Goal: Navigation & Orientation: Find specific page/section

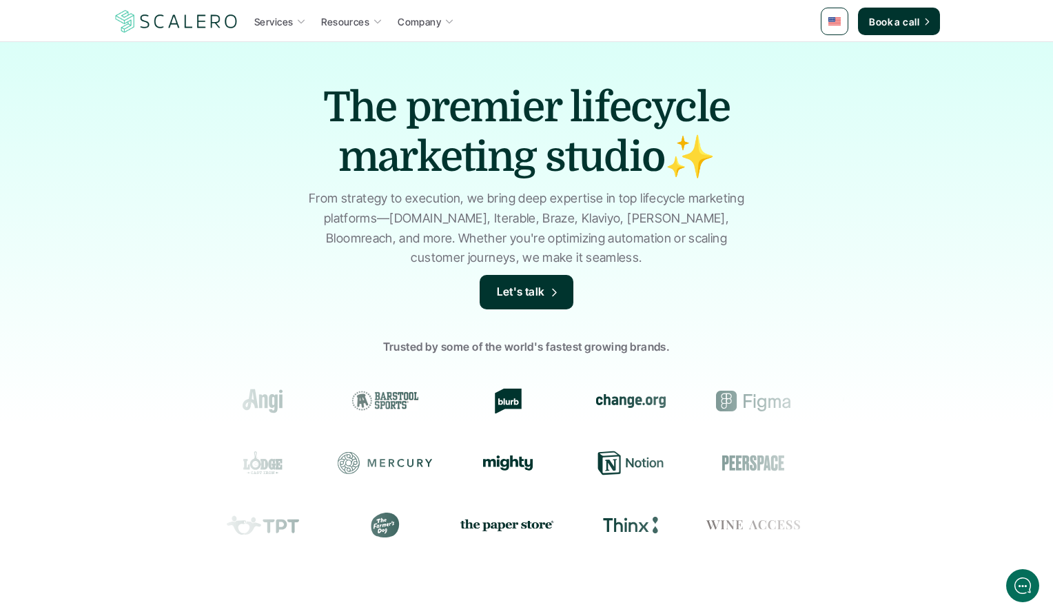
click at [838, 21] on img at bounding box center [834, 21] width 12 height 8
click at [837, 53] on div "The premier lifecycle marketing studio✨ From strategy to execution, we bring de…" at bounding box center [526, 330] width 1053 height 578
click at [829, 33] on link at bounding box center [835, 22] width 28 height 28
click at [834, 26] on link at bounding box center [835, 22] width 28 height 28
click at [842, 50] on link at bounding box center [835, 55] width 25 height 25
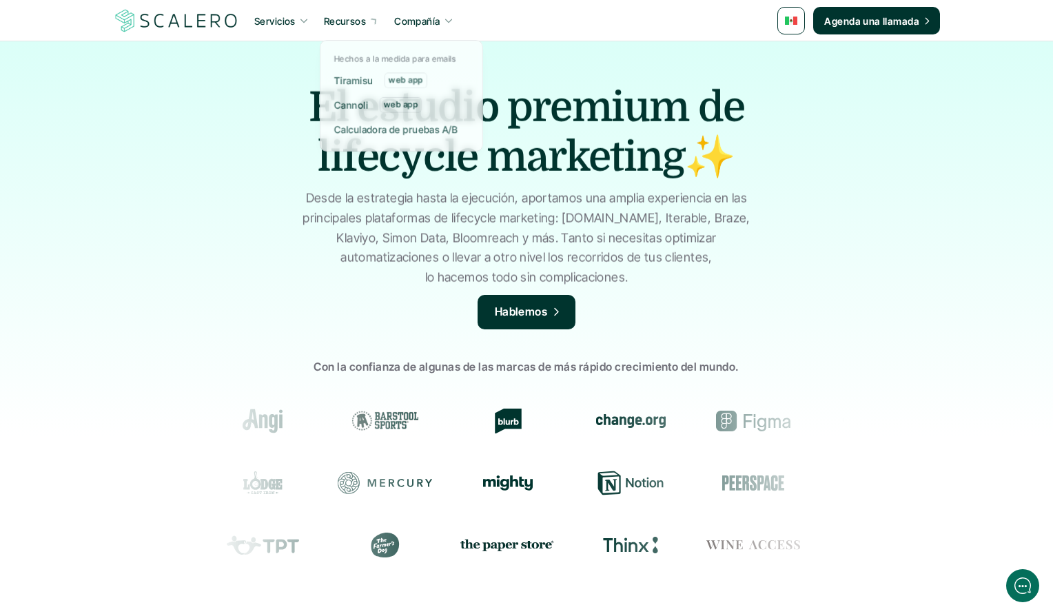
click at [167, 14] on img at bounding box center [176, 21] width 127 height 26
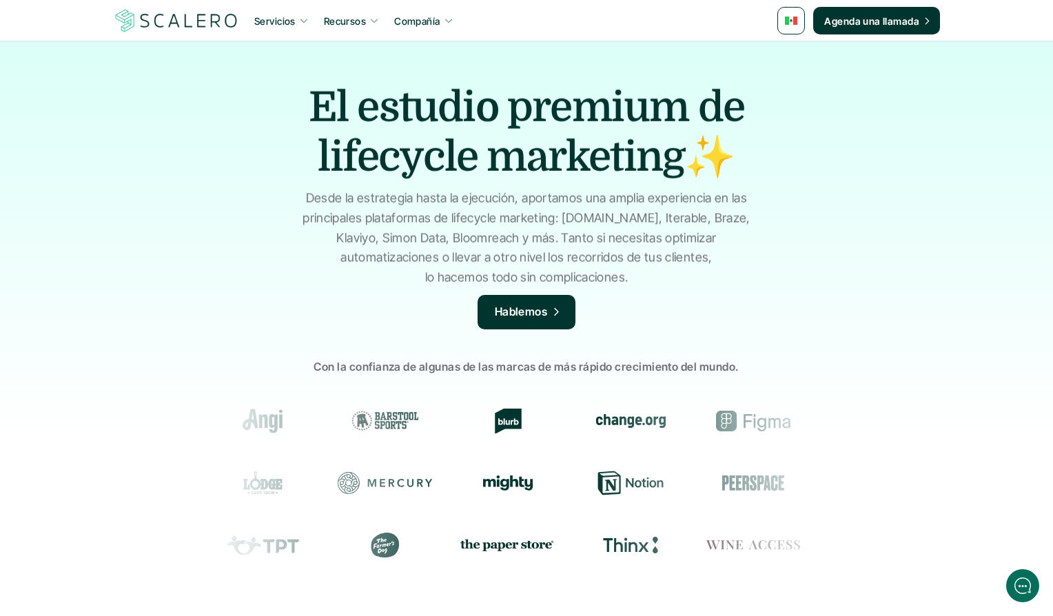
click at [169, 27] on img at bounding box center [176, 21] width 127 height 26
click at [167, 10] on img at bounding box center [176, 21] width 127 height 26
click at [783, 19] on link at bounding box center [791, 21] width 28 height 28
click at [796, 51] on img at bounding box center [792, 55] width 11 height 8
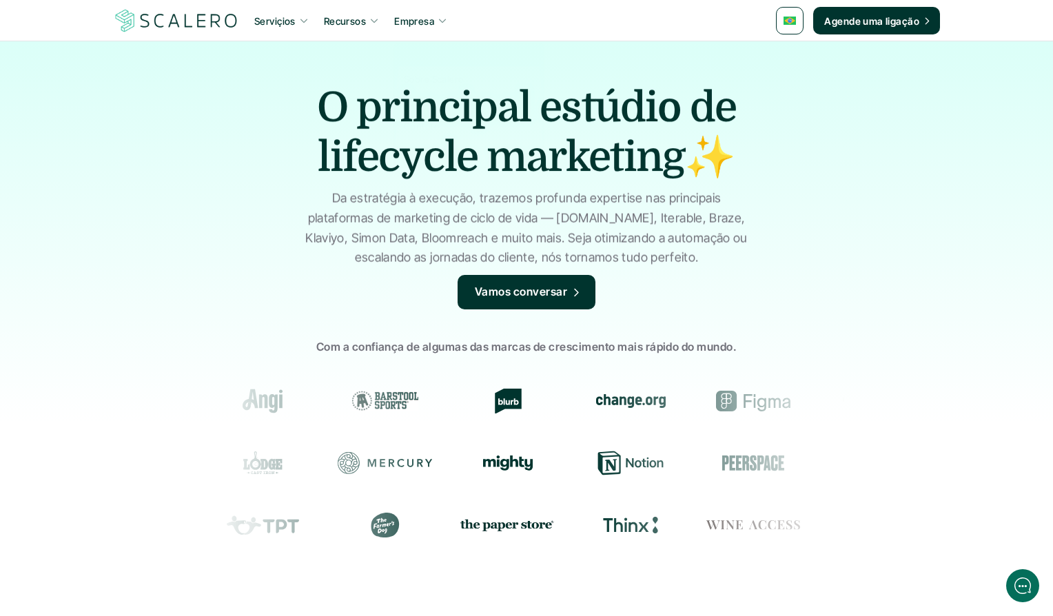
click at [442, 23] on icon at bounding box center [442, 21] width 10 height 10
click at [790, 19] on img at bounding box center [789, 21] width 12 height 8
click at [790, 47] on link at bounding box center [791, 54] width 25 height 25
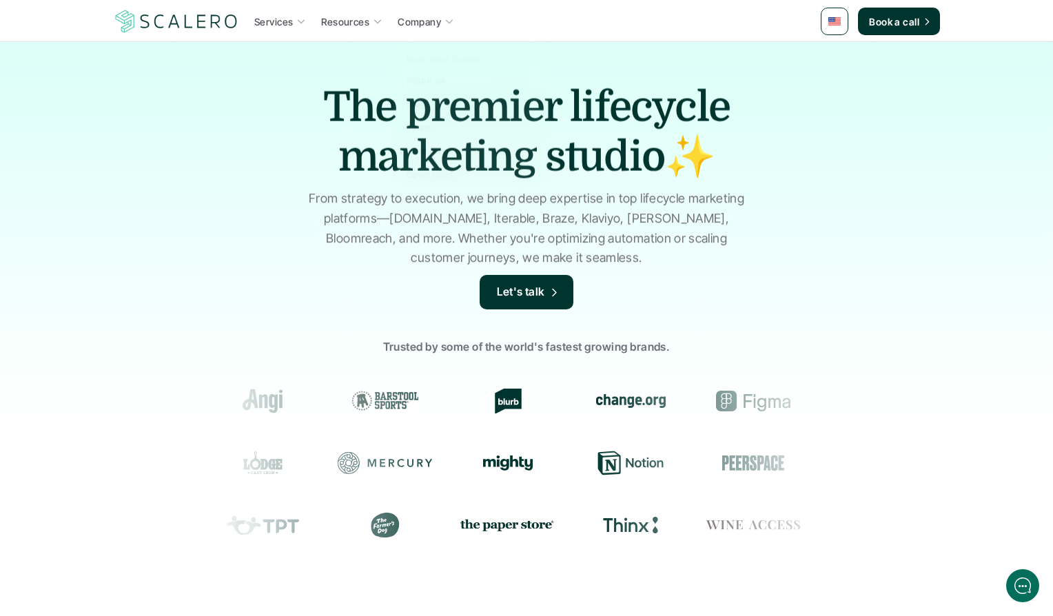
click at [418, 21] on p "Company" at bounding box center [419, 21] width 43 height 14
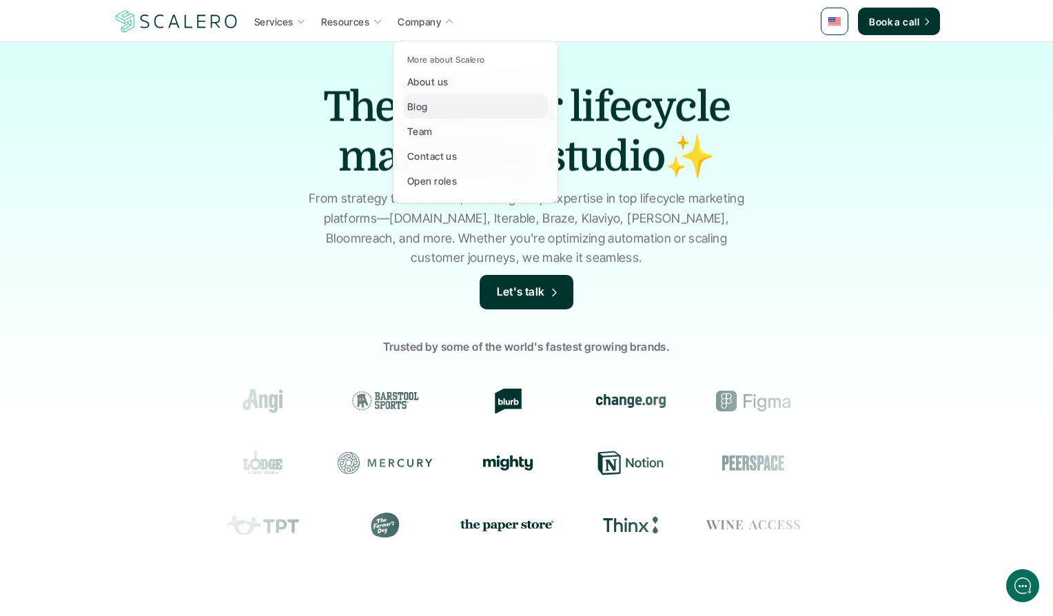
click at [439, 108] on link "Blog" at bounding box center [475, 106] width 145 height 25
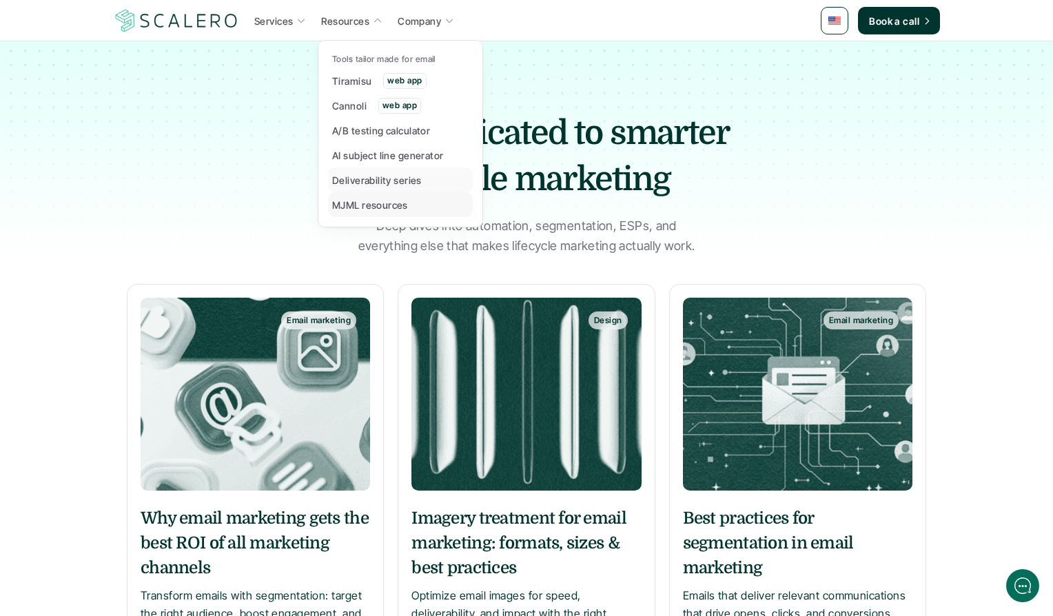
click at [395, 185] on p "Deliverability series" at bounding box center [377, 180] width 90 height 14
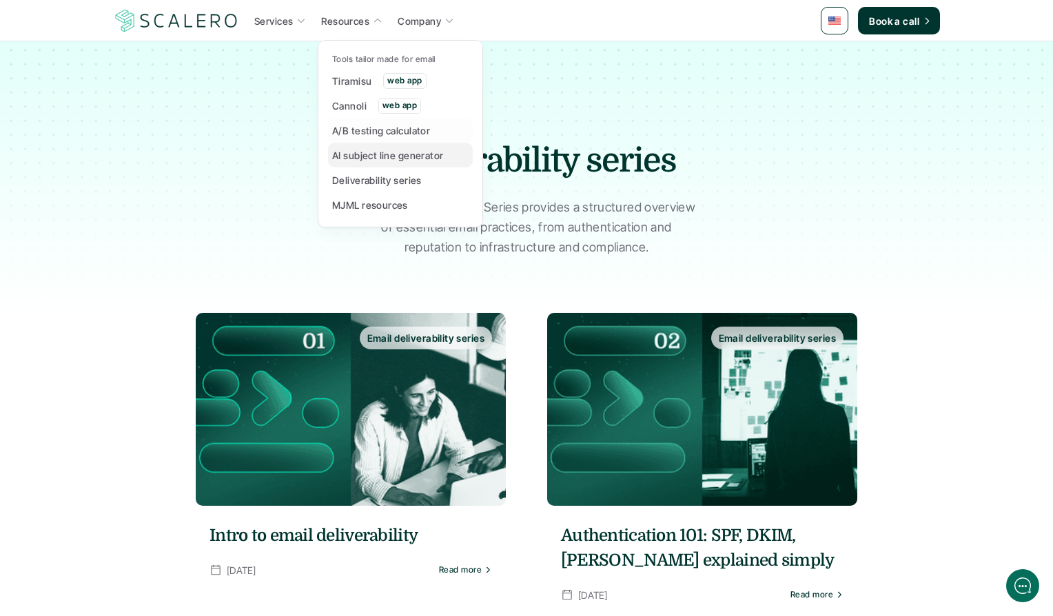
click at [366, 158] on p "AI subject line generator" at bounding box center [388, 155] width 112 height 14
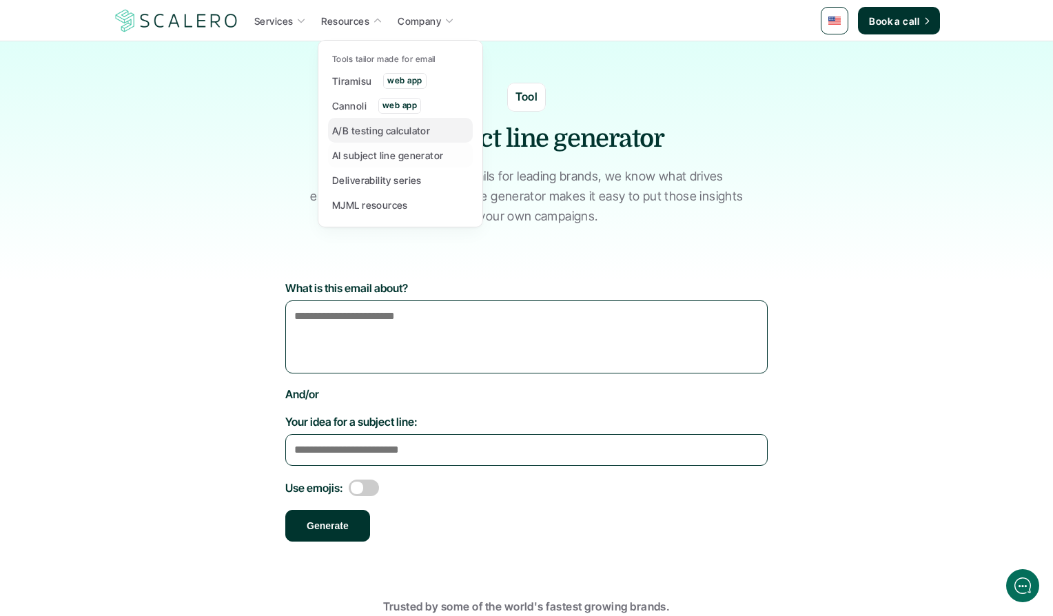
click at [349, 133] on p "A/B testing calculator" at bounding box center [381, 130] width 98 height 14
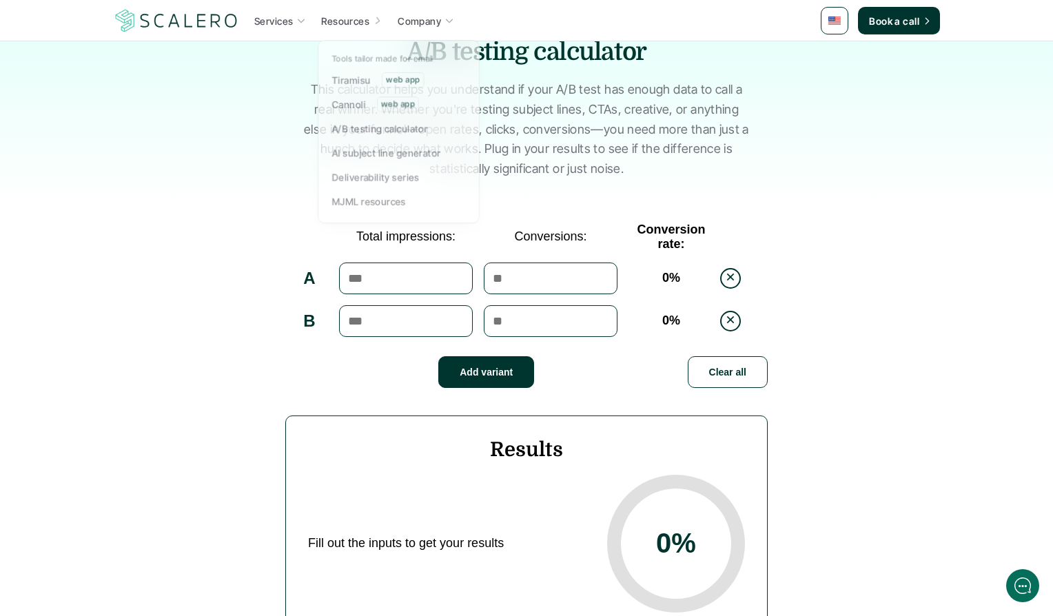
scroll to position [74, 0]
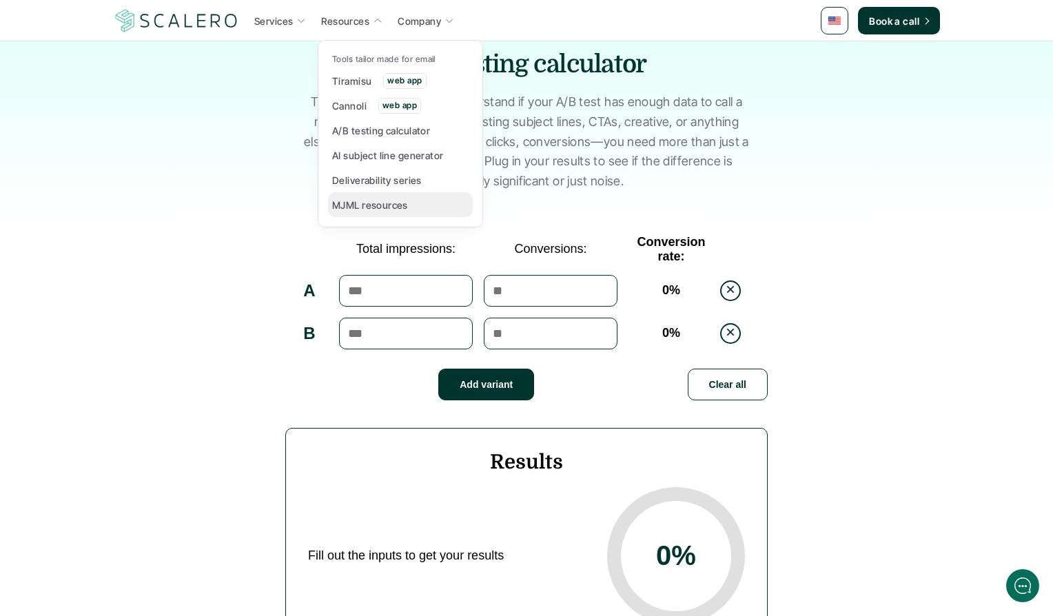
click at [377, 209] on p "MJML resources" at bounding box center [370, 205] width 76 height 14
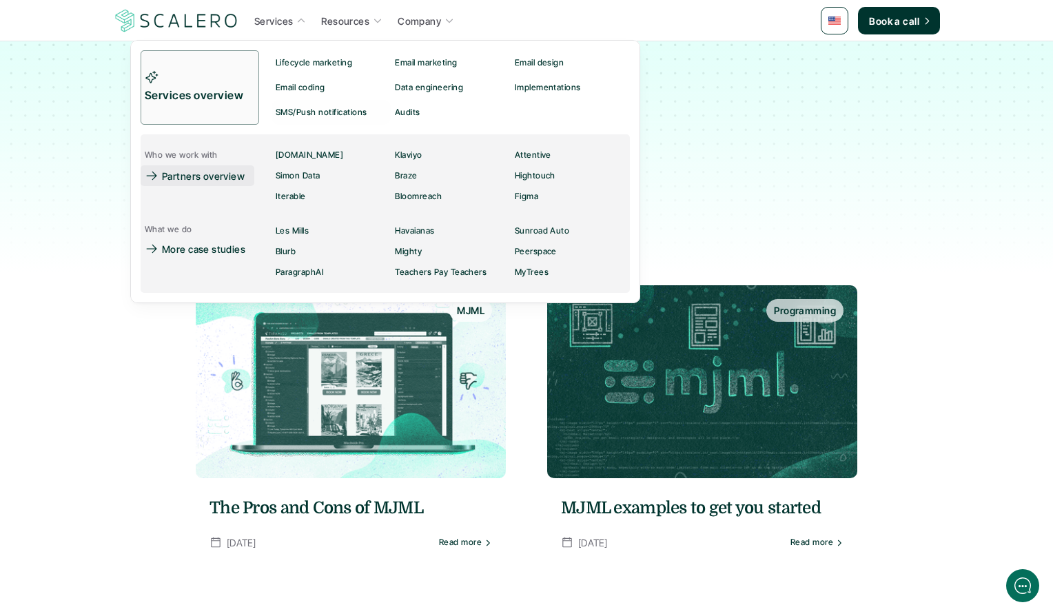
click at [178, 176] on p "Partners overview" at bounding box center [203, 176] width 83 height 14
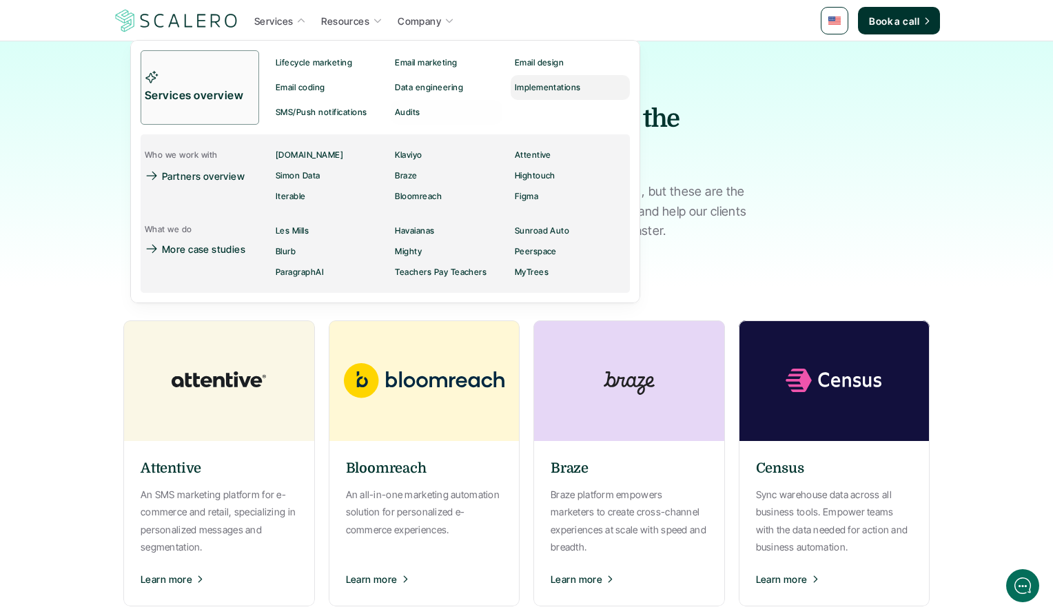
click at [536, 95] on div "Implementations" at bounding box center [552, 87] width 74 height 17
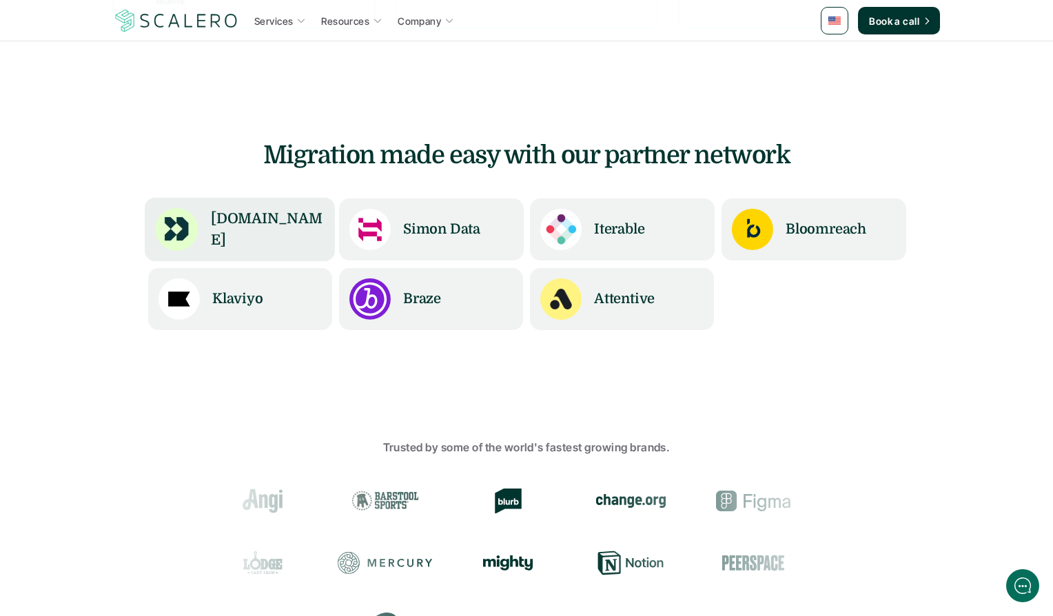
scroll to position [1184, 0]
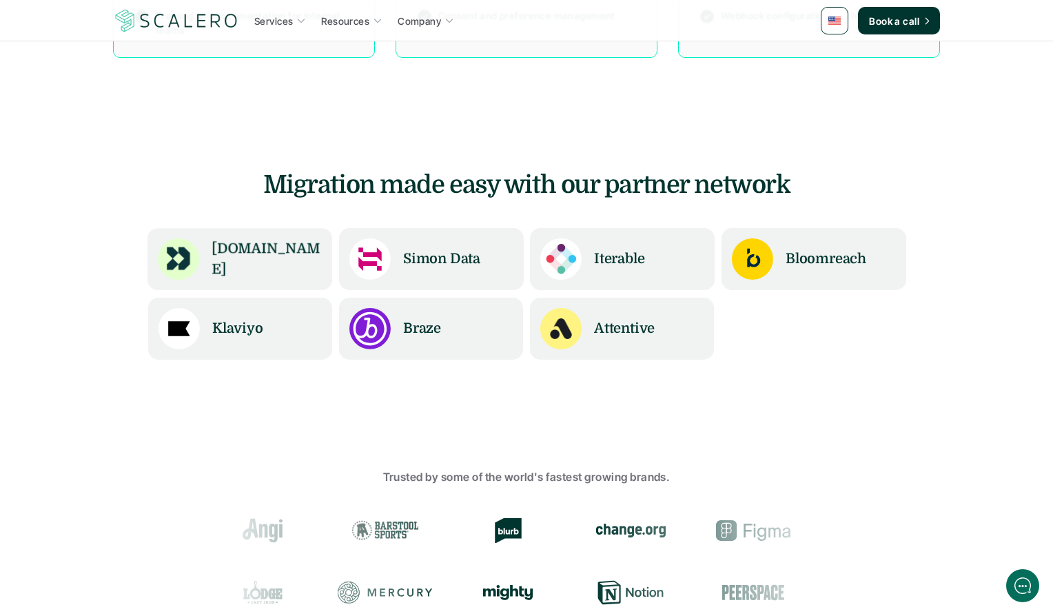
click at [141, 19] on img at bounding box center [176, 21] width 127 height 26
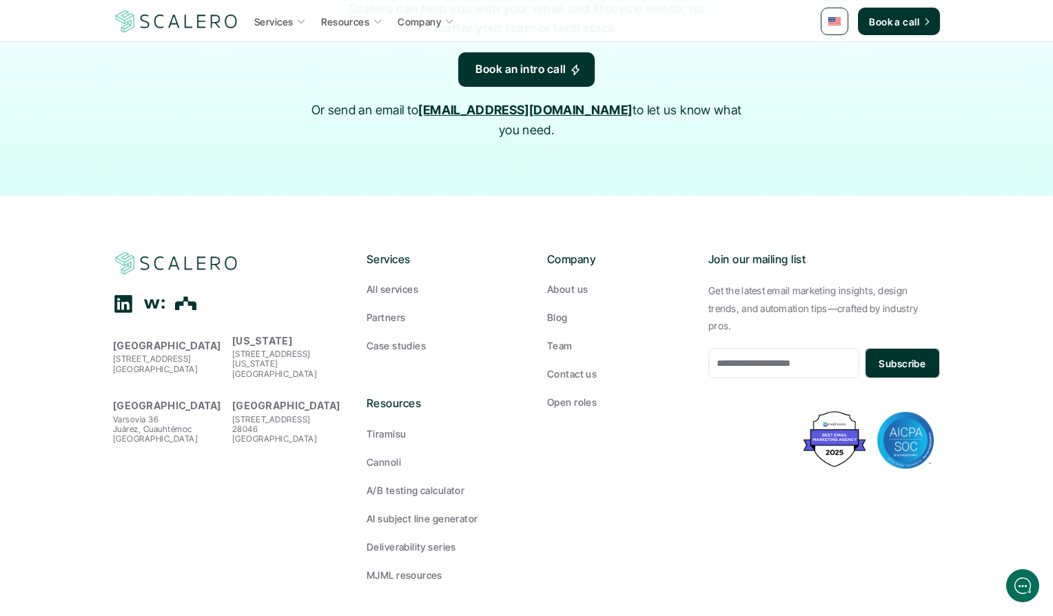
scroll to position [2247, 0]
